Goal: Task Accomplishment & Management: Complete application form

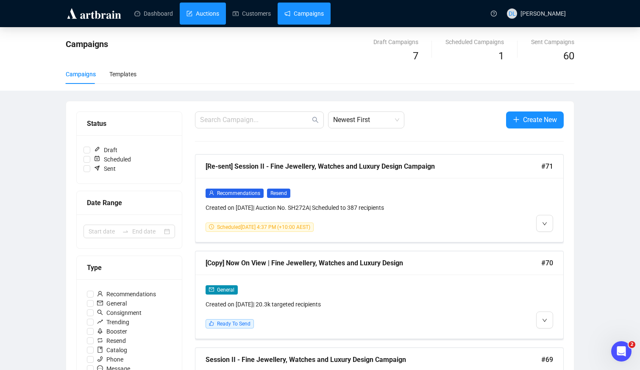
click at [202, 16] on link "Auctions" at bounding box center [202, 14] width 33 height 22
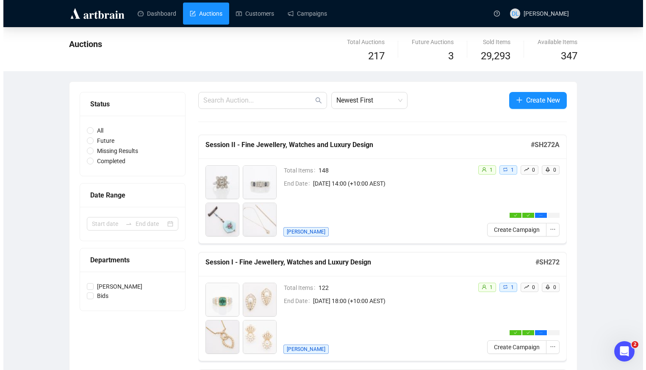
scroll to position [169, 0]
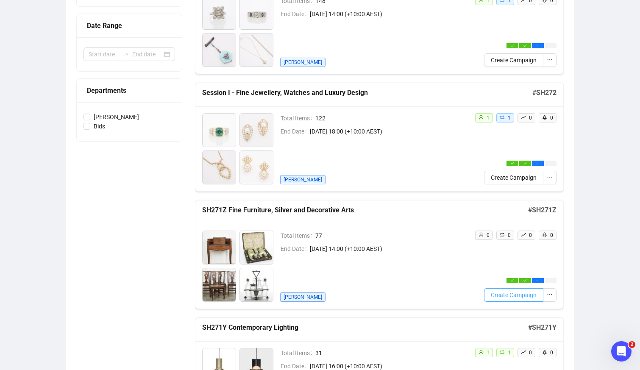
click at [501, 300] on button "Create Campaign" at bounding box center [513, 295] width 59 height 14
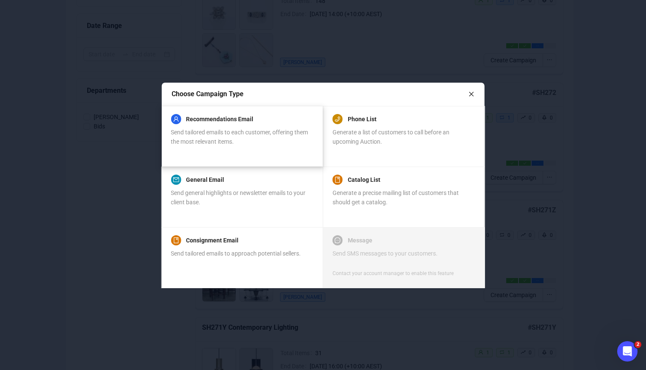
click at [247, 145] on div "Send tailored emails to each customer, offering them the most relevant items." at bounding box center [242, 137] width 142 height 19
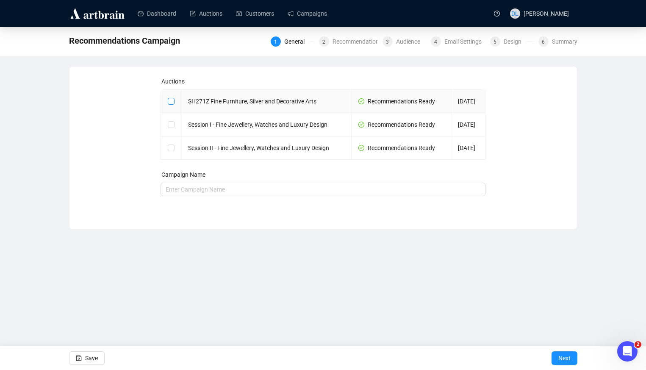
click at [168, 101] on input "checkbox" at bounding box center [171, 101] width 6 height 6
checkbox input "true"
type input "SH271Z Fine Furniture, Silver and Decorative Arts Campaign"
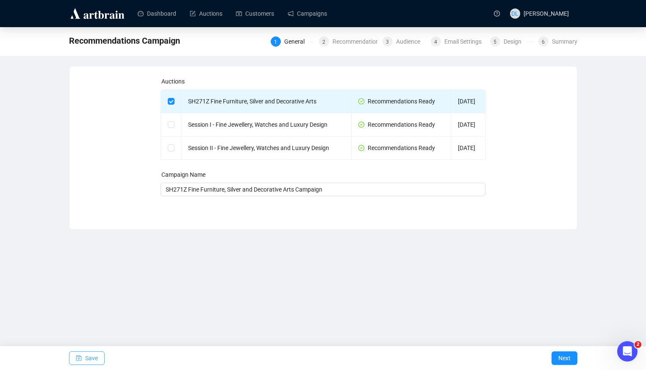
click at [74, 353] on button "Save" at bounding box center [87, 358] width 36 height 14
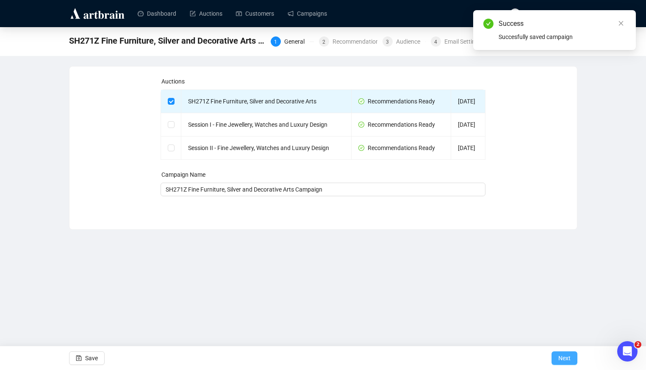
click at [556, 358] on button "Next" at bounding box center [565, 358] width 26 height 14
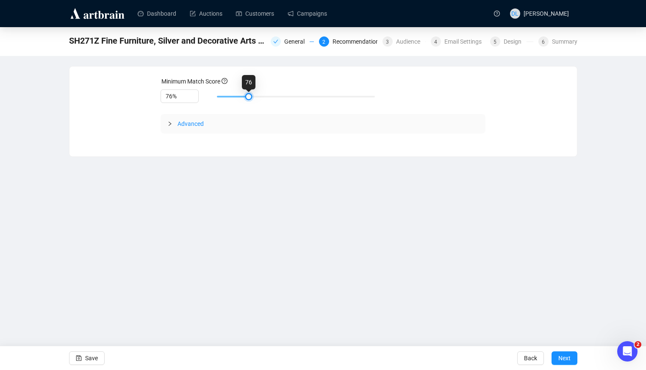
type input "75%"
drag, startPoint x: 271, startPoint y: 97, endPoint x: 243, endPoint y: 99, distance: 28.0
click at [243, 99] on div at bounding box center [243, 96] width 4 height 4
click at [98, 356] on button "Save" at bounding box center [87, 358] width 36 height 14
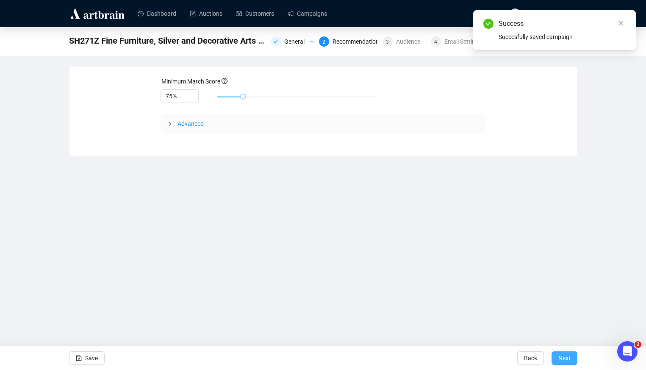
click at [564, 357] on span "Next" at bounding box center [564, 358] width 12 height 24
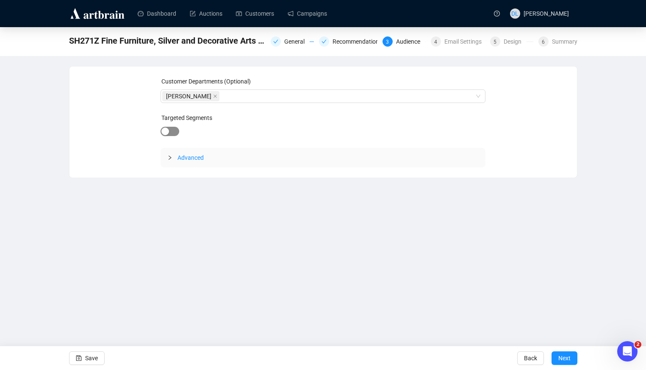
click at [167, 131] on div "button" at bounding box center [165, 132] width 8 height 8
click at [172, 135] on div "button" at bounding box center [175, 132] width 8 height 8
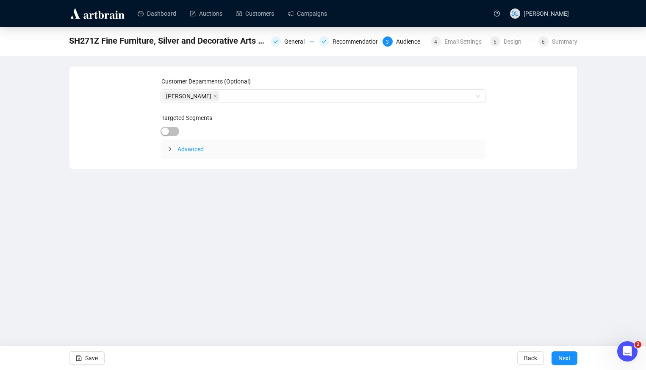
click at [172, 149] on icon "collapsed" at bounding box center [169, 149] width 5 height 5
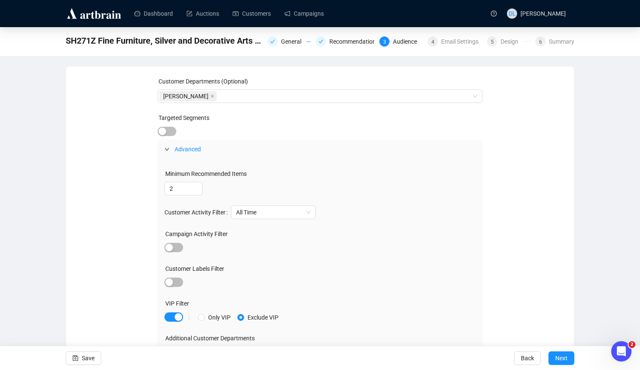
click at [169, 147] on icon "expanded" at bounding box center [166, 149] width 5 height 5
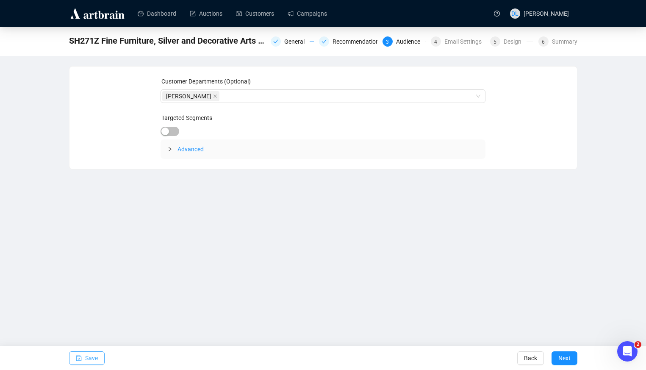
click at [83, 358] on button "Save" at bounding box center [87, 358] width 36 height 14
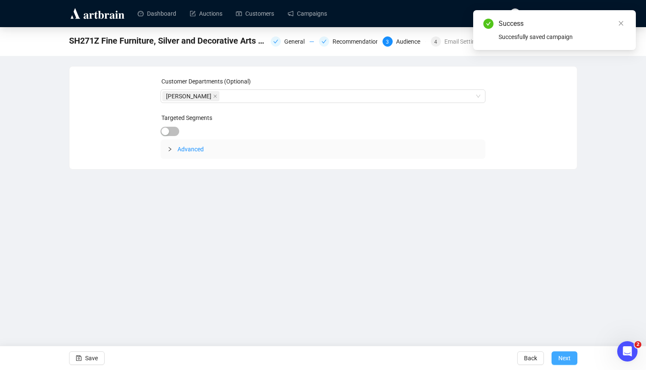
click at [561, 355] on span "Next" at bounding box center [564, 358] width 12 height 24
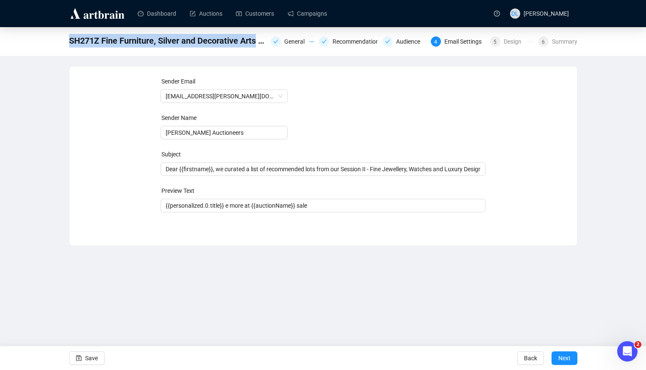
drag, startPoint x: 256, startPoint y: 40, endPoint x: 69, endPoint y: 38, distance: 186.5
click at [69, 38] on span "SH271Z Fine Furniture, Silver and Decorative Arts Campaign" at bounding box center [167, 41] width 197 height 14
copy span "SH271Z Fine Furniture, Silver and Decorative Arts"
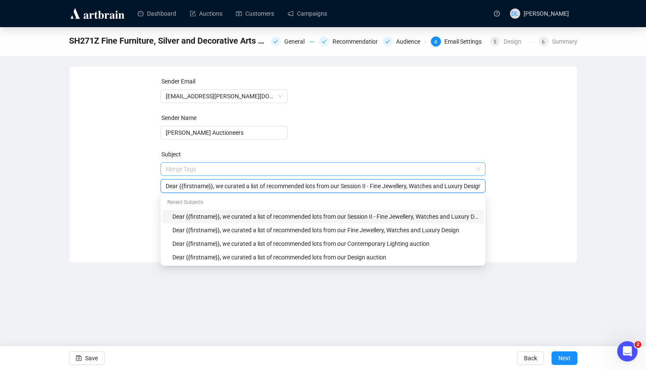
drag, startPoint x: 341, startPoint y: 169, endPoint x: 418, endPoint y: 167, distance: 77.6
click at [418, 167] on span "Merge Tags Dear {{firstname}}, we curated a list of recommended lots from our S…" at bounding box center [323, 178] width 325 height 24
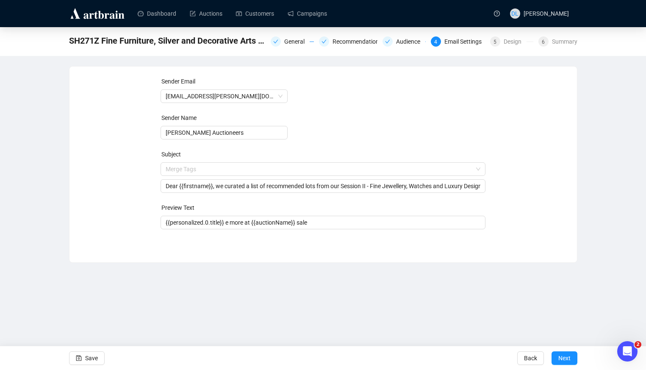
click at [399, 139] on form "Sender Email [EMAIL_ADDRESS][PERSON_NAME][DOMAIN_NAME] Sender Name [PERSON_NAME…" at bounding box center [323, 153] width 325 height 153
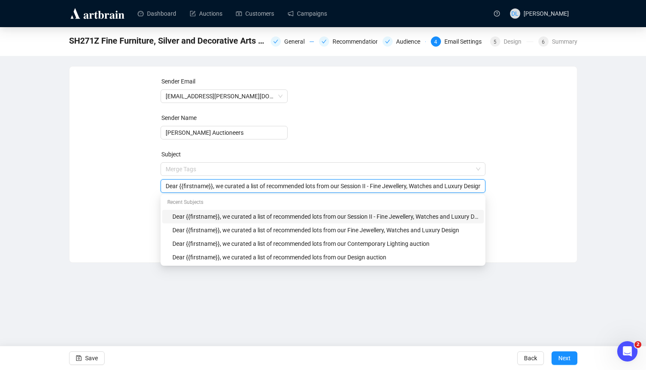
scroll to position [0, 1]
drag, startPoint x: 342, startPoint y: 186, endPoint x: 489, endPoint y: 184, distance: 147.9
click at [489, 184] on div "Sender Email [EMAIL_ADDRESS][PERSON_NAME][DOMAIN_NAME] Sender Name [PERSON_NAME…" at bounding box center [323, 158] width 487 height 163
paste input "H271Z Fine Furniture, Silver and Decorative Arts"
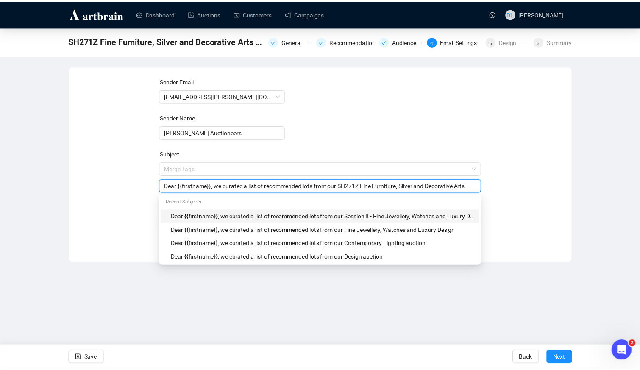
scroll to position [0, 0]
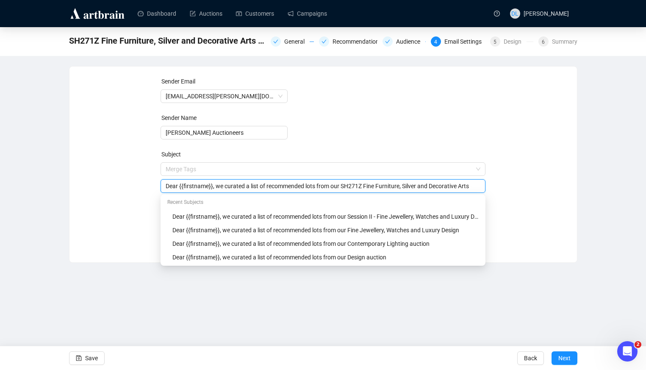
type input "Dear {{firstname}}, we curated a list of recommended lots from our SH271Z Fine …"
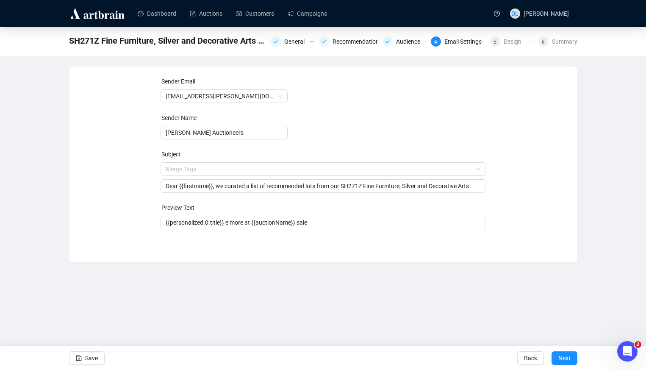
click at [518, 198] on div "Sender Email [EMAIL_ADDRESS][PERSON_NAME][DOMAIN_NAME] Sender Name [PERSON_NAME…" at bounding box center [323, 158] width 487 height 163
click at [476, 168] on span at bounding box center [323, 169] width 315 height 13
click at [482, 132] on form "Sender Email [EMAIL_ADDRESS][PERSON_NAME][DOMAIN_NAME] Sender Name [PERSON_NAME…" at bounding box center [323, 153] width 325 height 153
click at [95, 360] on span "Save" at bounding box center [91, 358] width 13 height 24
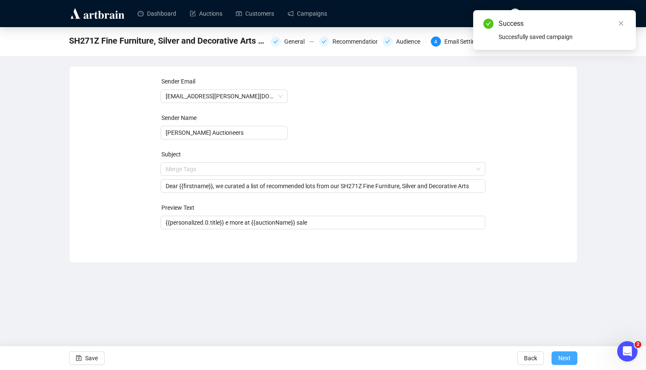
click at [562, 350] on span "Next" at bounding box center [564, 358] width 12 height 24
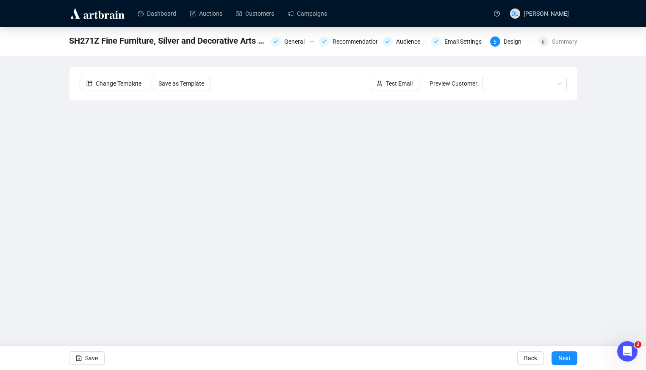
click at [34, 181] on div "SH271Z Fine Furniture, Silver and Decorative Arts Campaign General Recommendati…" at bounding box center [323, 178] width 646 height 303
click at [87, 364] on span "Save" at bounding box center [91, 358] width 13 height 24
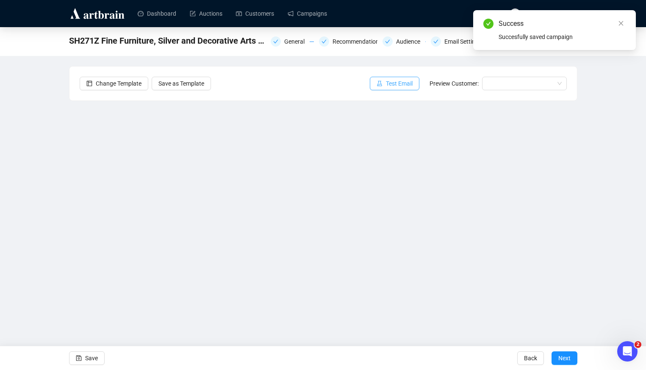
click at [403, 78] on button "Test Email" at bounding box center [395, 84] width 50 height 14
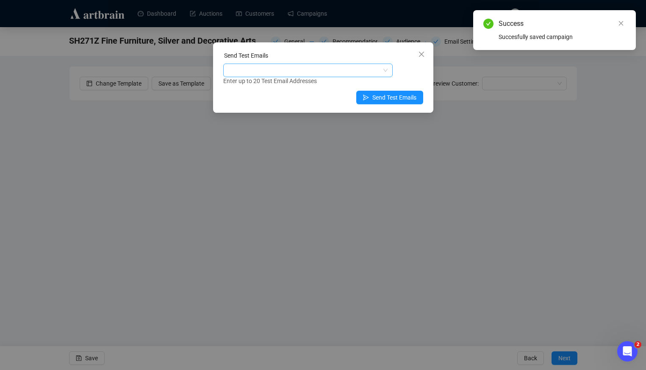
click at [247, 71] on div at bounding box center [303, 70] width 157 height 12
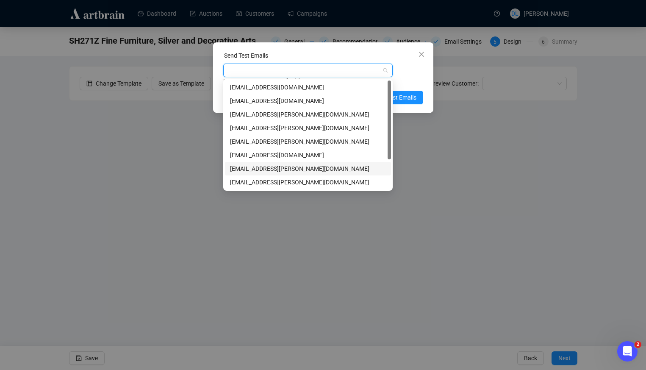
click at [316, 172] on div "[EMAIL_ADDRESS][PERSON_NAME][DOMAIN_NAME]" at bounding box center [308, 168] width 156 height 9
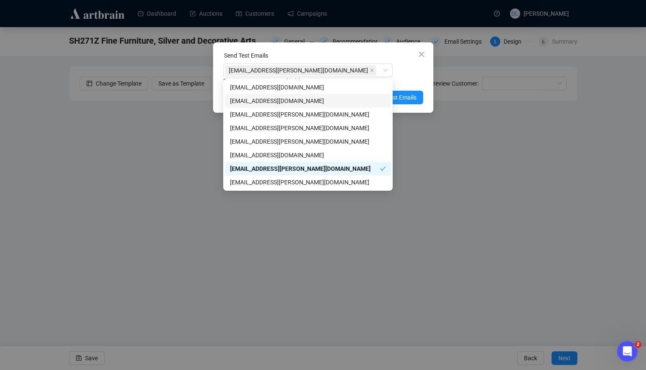
click at [416, 79] on div "Enter up to 20 Test Email Addresses" at bounding box center [323, 81] width 200 height 10
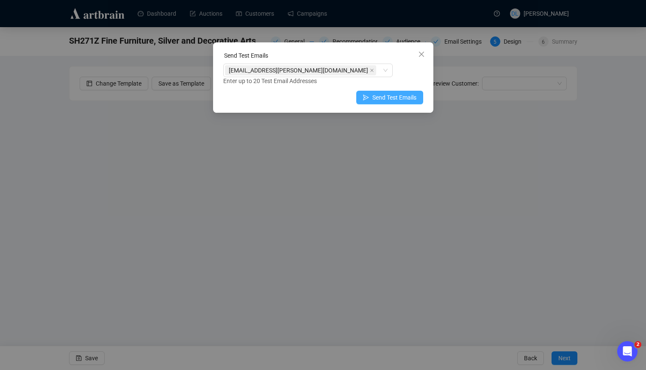
click at [397, 96] on span "Send Test Emails" at bounding box center [394, 97] width 44 height 9
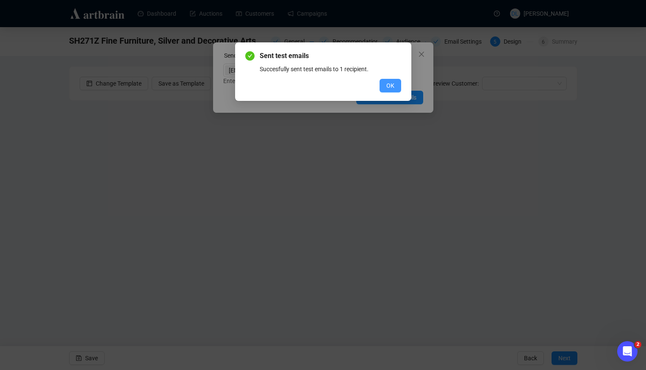
click at [392, 85] on span "OK" at bounding box center [390, 85] width 8 height 9
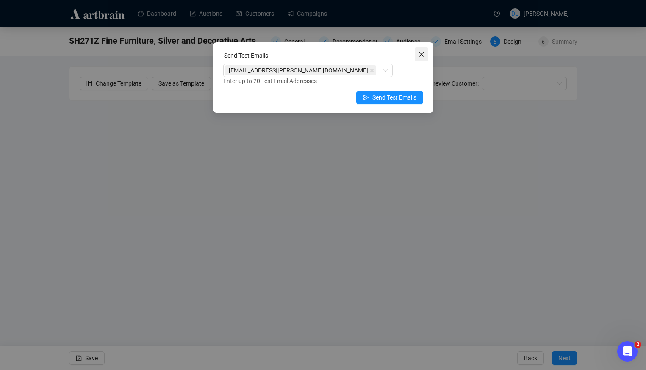
click at [425, 56] on span "Close" at bounding box center [422, 54] width 14 height 7
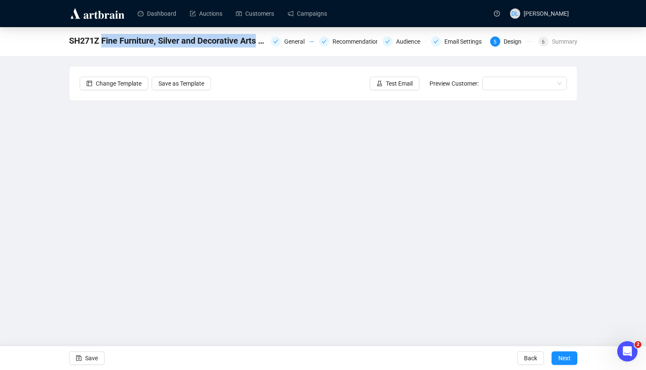
drag, startPoint x: 100, startPoint y: 40, endPoint x: 256, endPoint y: 45, distance: 155.6
click at [256, 45] on span "SH271Z Fine Furniture, Silver and Decorative Arts Campaign" at bounding box center [167, 41] width 197 height 14
copy span "Fine Furniture, Silver and Decorative Arts"
click at [81, 356] on icon "save" at bounding box center [79, 358] width 6 height 6
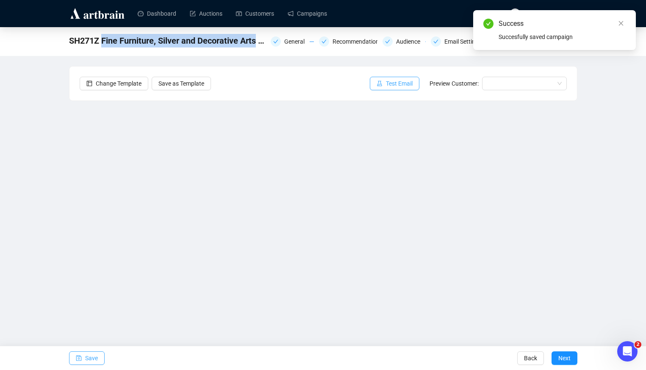
click at [414, 85] on button "Test Email" at bounding box center [395, 84] width 50 height 14
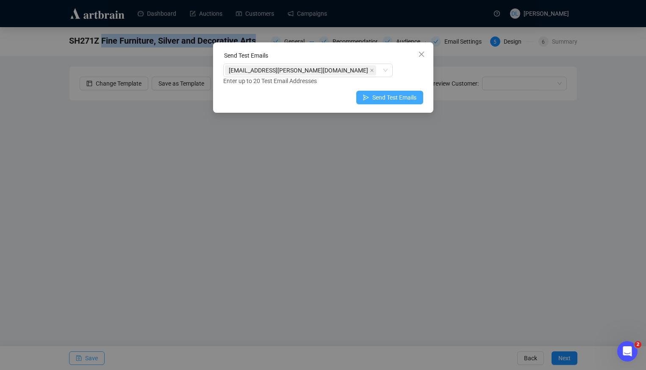
click at [374, 99] on span "Send Test Emails" at bounding box center [394, 97] width 44 height 9
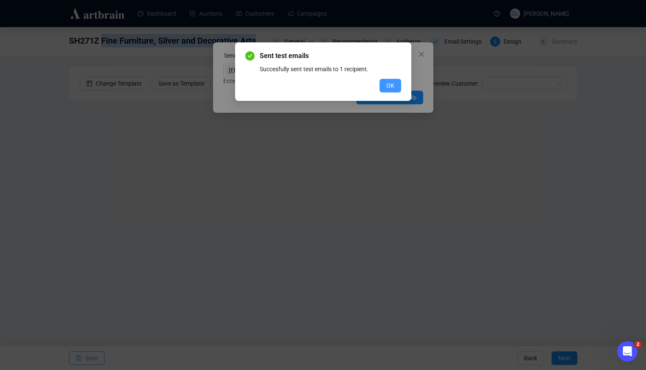
click at [398, 84] on button "OK" at bounding box center [391, 86] width 22 height 14
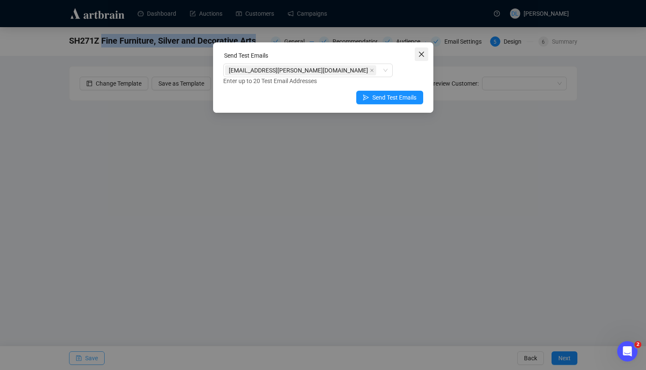
click at [422, 51] on icon "close" at bounding box center [421, 54] width 7 height 7
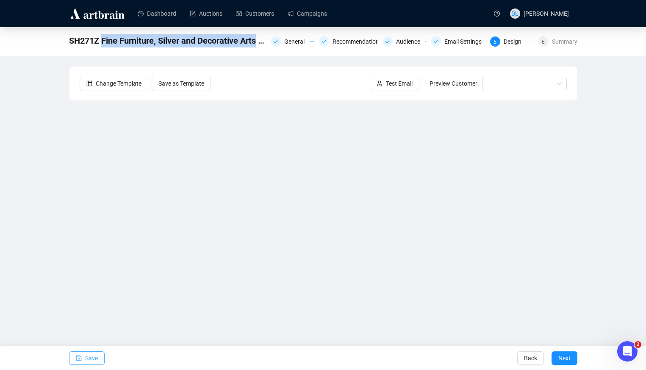
click at [91, 357] on span "Save" at bounding box center [91, 358] width 13 height 24
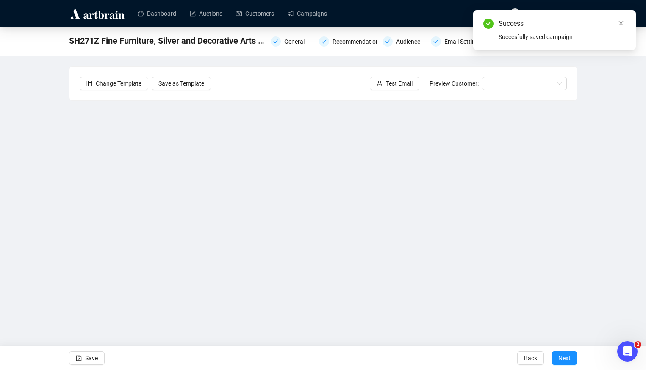
click at [601, 262] on div "SH271Z Fine Furniture, Silver and Decorative Arts Campaign General Recommendati…" at bounding box center [323, 178] width 646 height 303
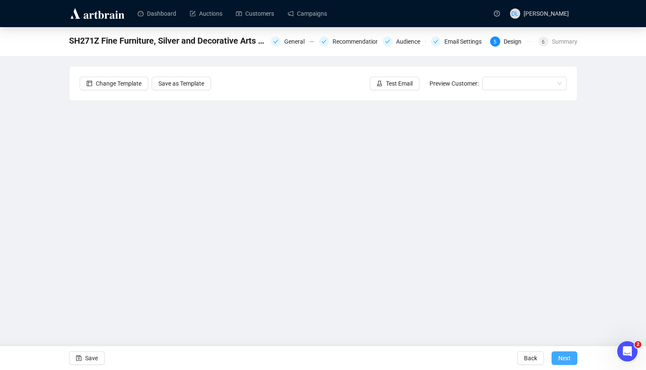
click at [572, 361] on button "Next" at bounding box center [565, 358] width 26 height 14
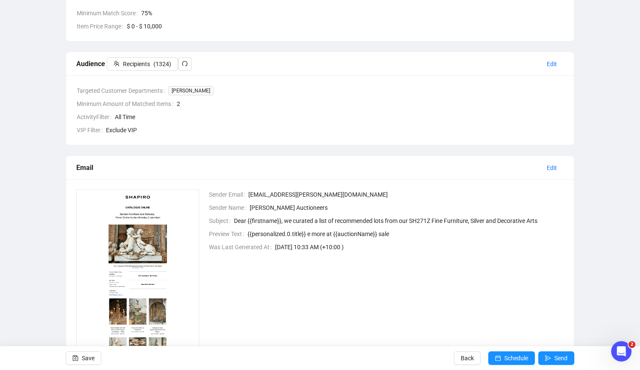
scroll to position [212, 0]
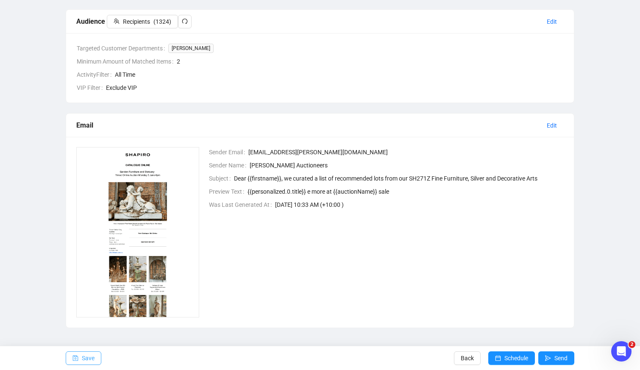
click at [78, 359] on button "Save" at bounding box center [84, 358] width 36 height 14
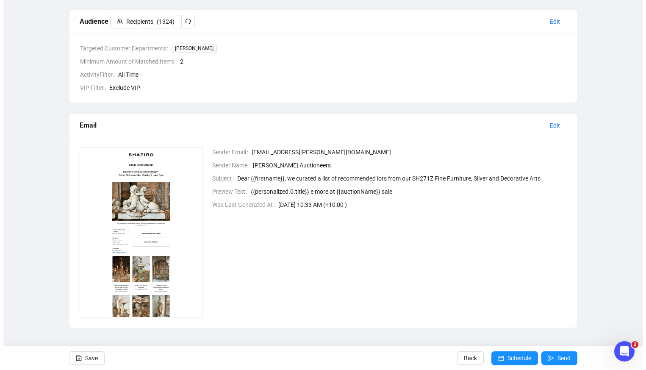
scroll to position [212, 0]
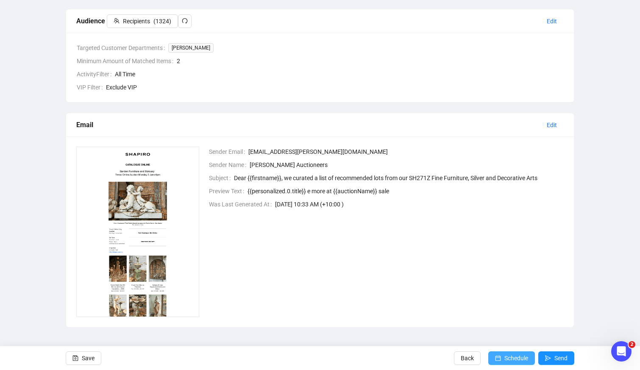
click at [517, 361] on span "Schedule" at bounding box center [516, 358] width 24 height 24
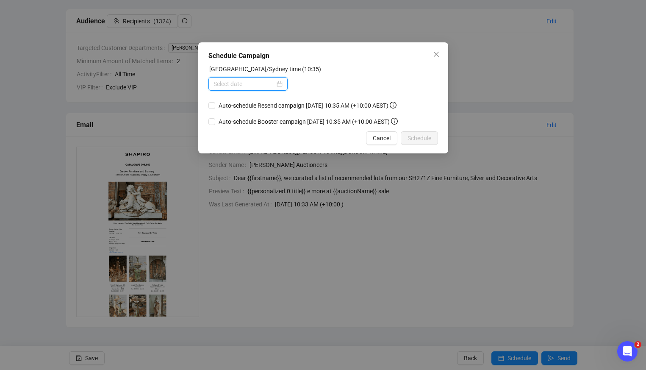
click at [235, 86] on input at bounding box center [244, 83] width 61 height 9
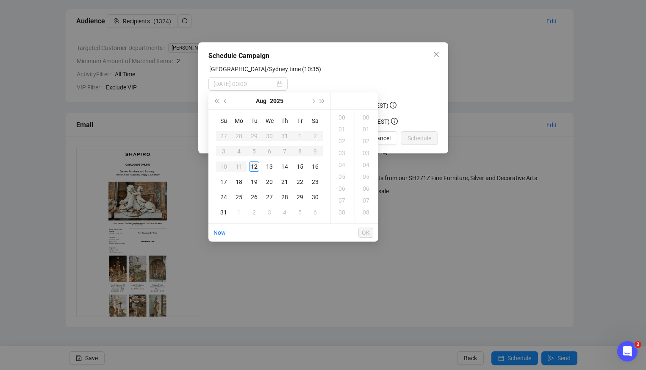
click at [254, 167] on div "12" at bounding box center [254, 166] width 10 height 10
click at [345, 128] on div "12" at bounding box center [343, 129] width 20 height 12
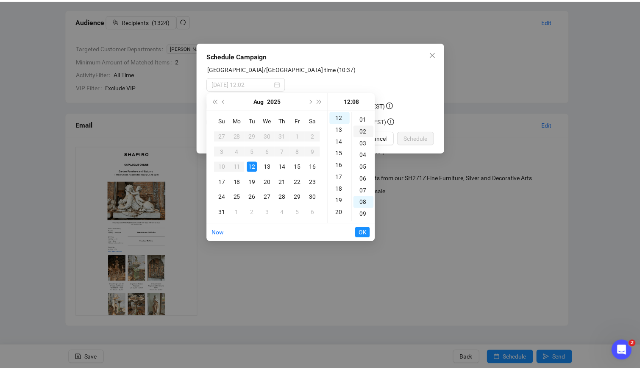
scroll to position [0, 0]
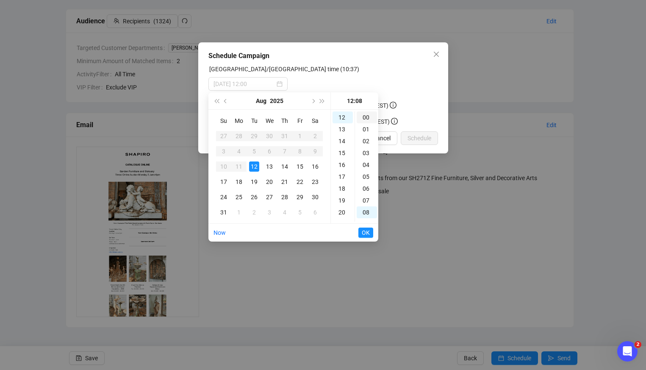
click at [368, 118] on div "00" at bounding box center [367, 117] width 20 height 12
type input "[DATE] 12:00"
click at [363, 236] on span "OK" at bounding box center [366, 233] width 8 height 16
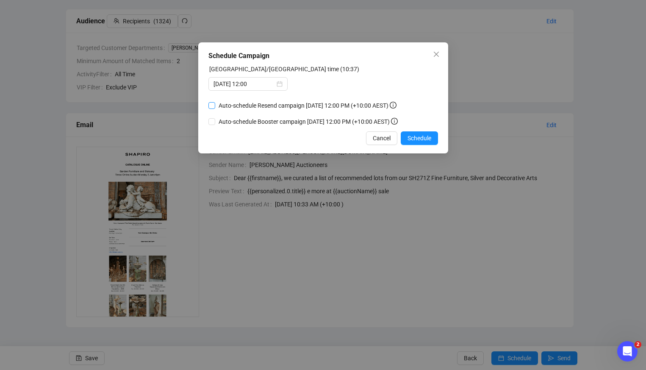
click at [213, 106] on input "Auto-schedule Resend campaign [DATE] 12:00 PM (+10:00 AEST)" at bounding box center [211, 105] width 7 height 7
checkbox input "true"
click at [409, 139] on span "Schedule" at bounding box center [420, 137] width 24 height 9
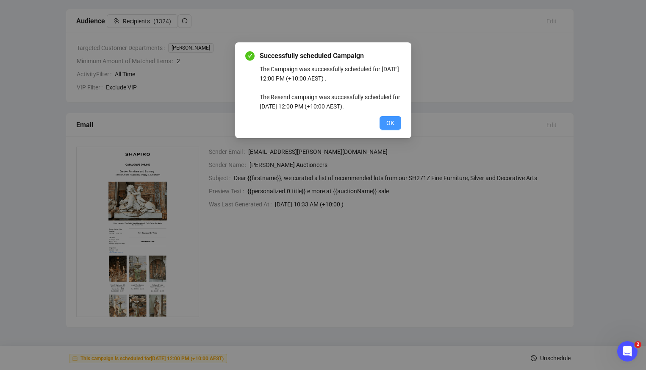
click at [392, 117] on button "OK" at bounding box center [391, 123] width 22 height 14
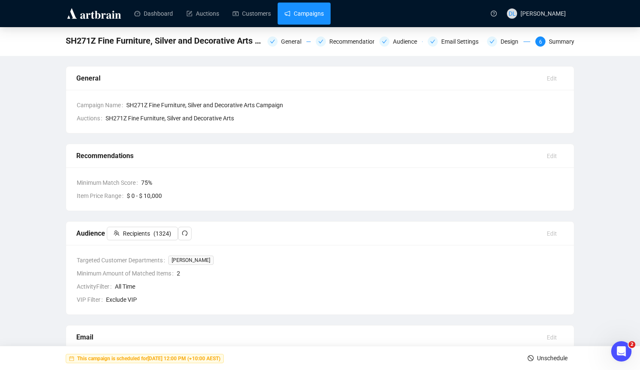
click at [312, 12] on link "Campaigns" at bounding box center [303, 14] width 39 height 22
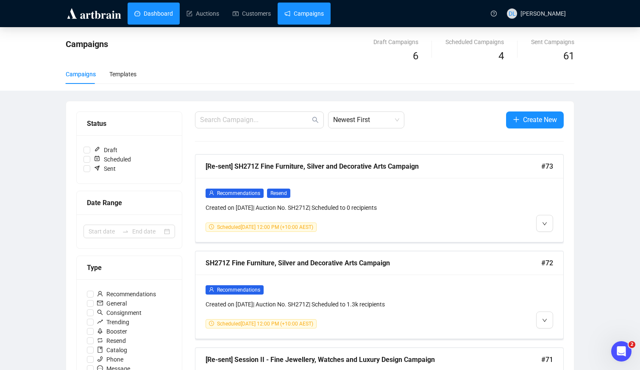
click at [157, 19] on link "Dashboard" at bounding box center [153, 14] width 39 height 22
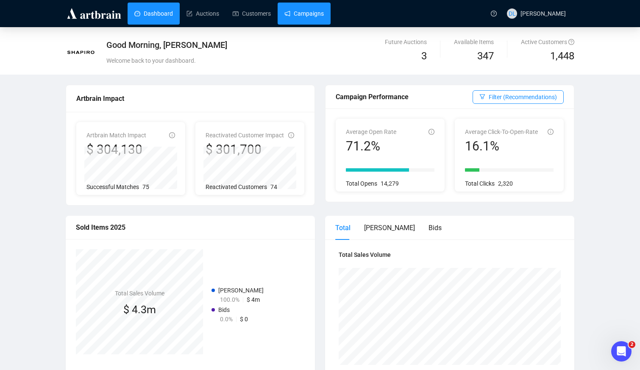
click at [308, 24] on link "Campaigns" at bounding box center [303, 14] width 39 height 22
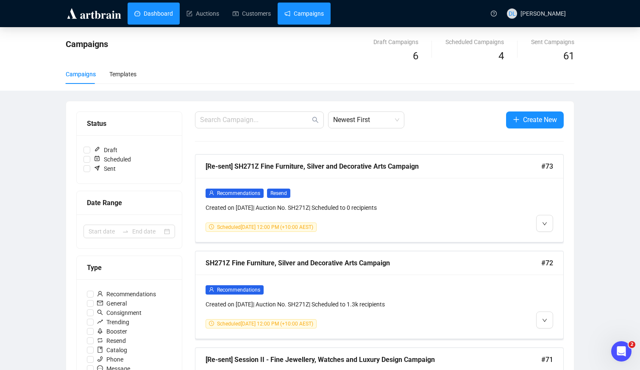
click at [170, 14] on link "Dashboard" at bounding box center [153, 14] width 39 height 22
